Goal: Task Accomplishment & Management: Use online tool/utility

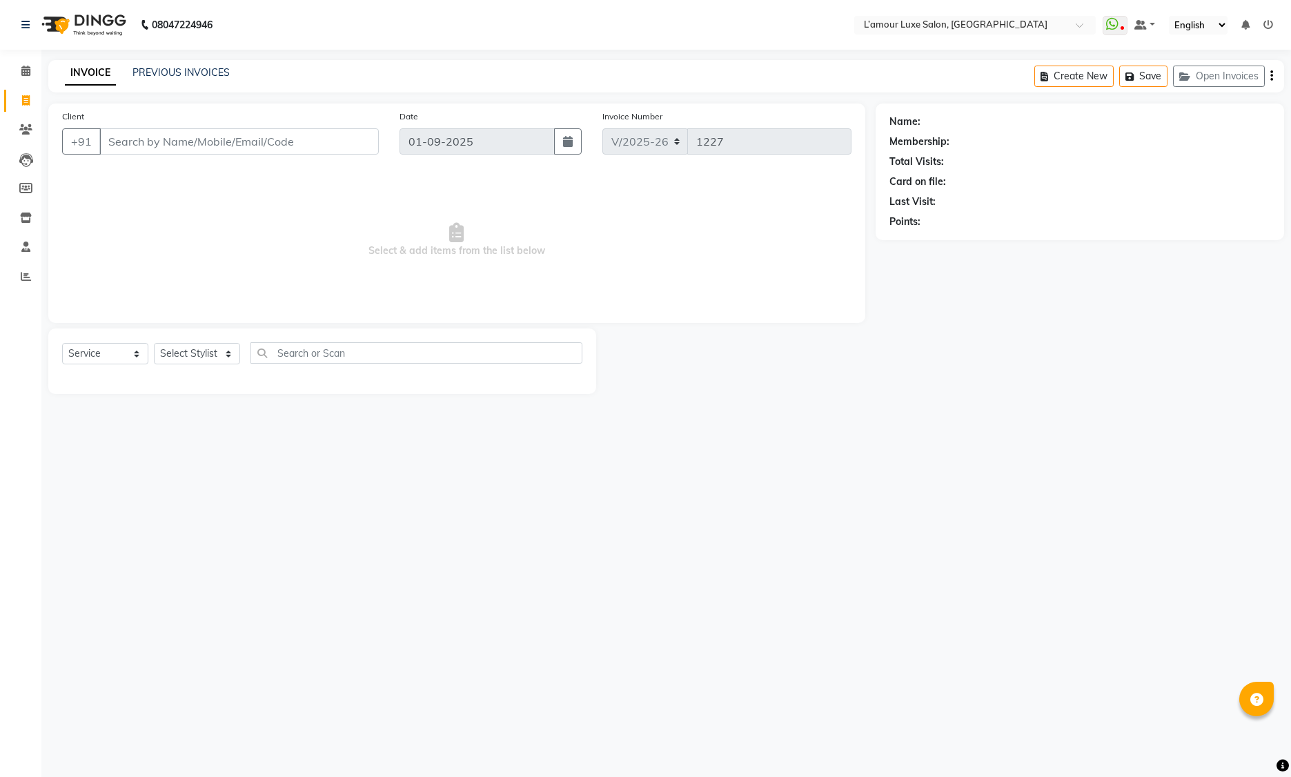
select select "7325"
select select "service"
drag, startPoint x: 30, startPoint y: 70, endPoint x: 9, endPoint y: 73, distance: 21.7
click at [30, 70] on span at bounding box center [26, 71] width 24 height 16
